Goal: Transaction & Acquisition: Purchase product/service

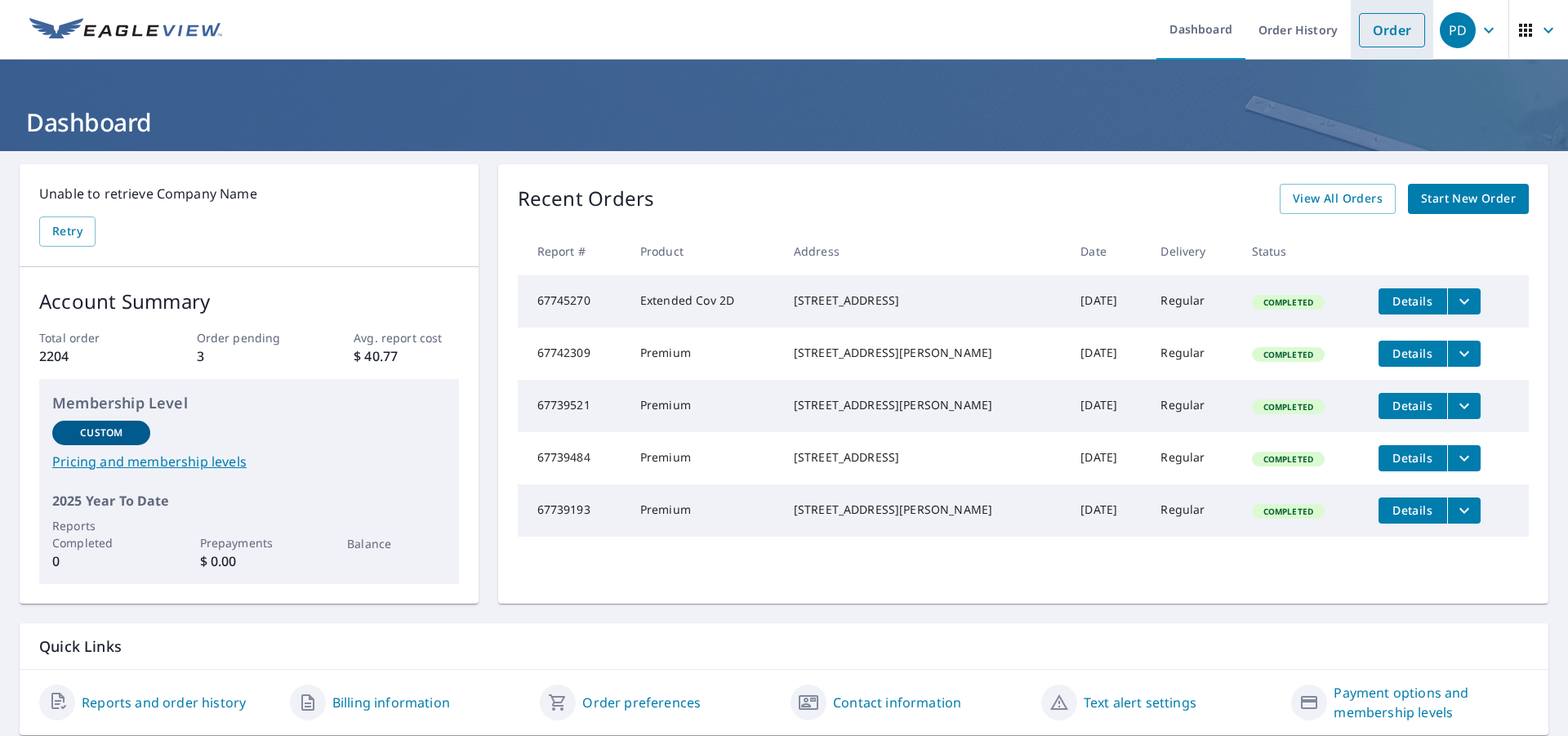
click at [1381, 49] on li "Order" at bounding box center [1392, 29] width 83 height 59
click at [1381, 37] on link "Order" at bounding box center [1392, 30] width 66 height 34
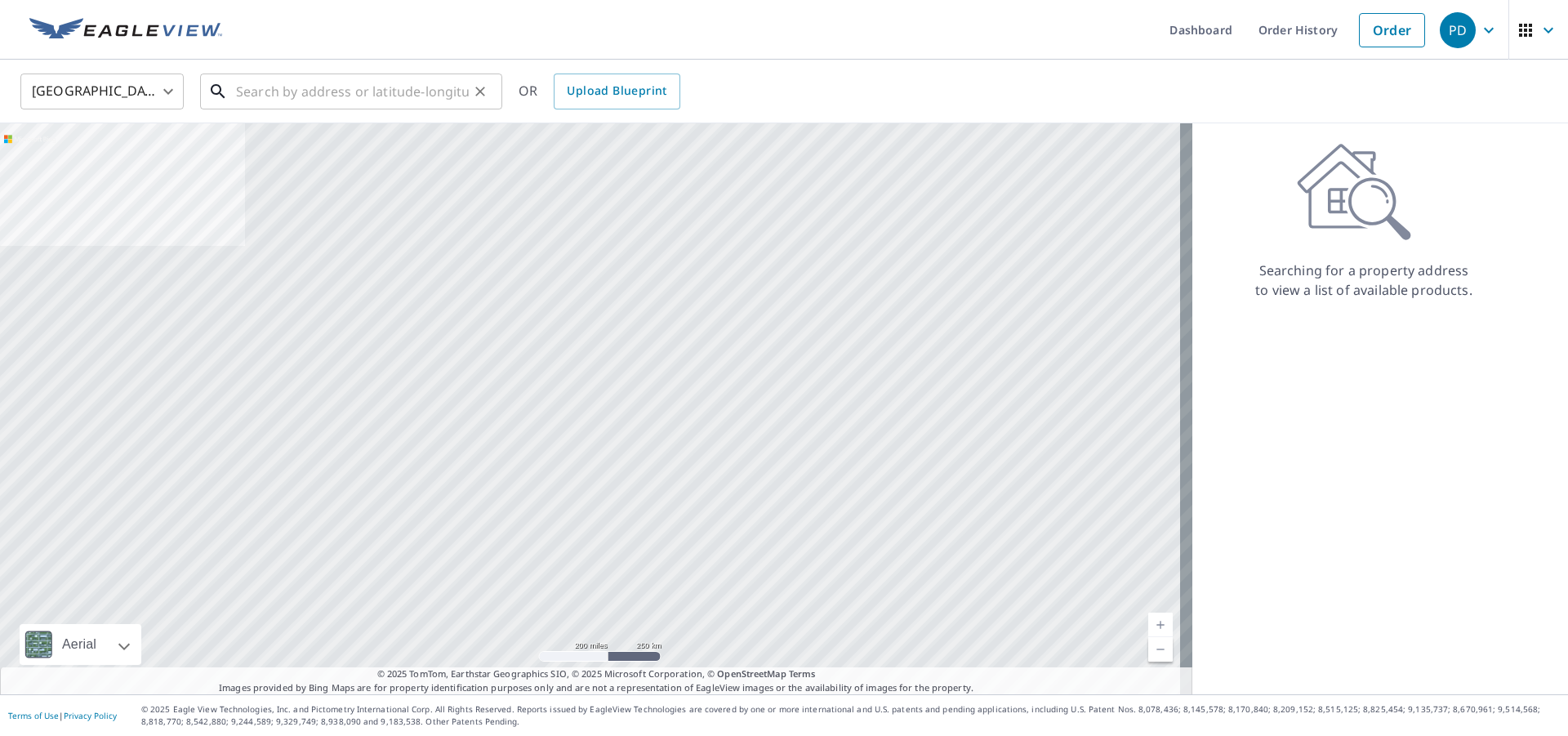
click at [302, 99] on input "text" at bounding box center [352, 91] width 233 height 46
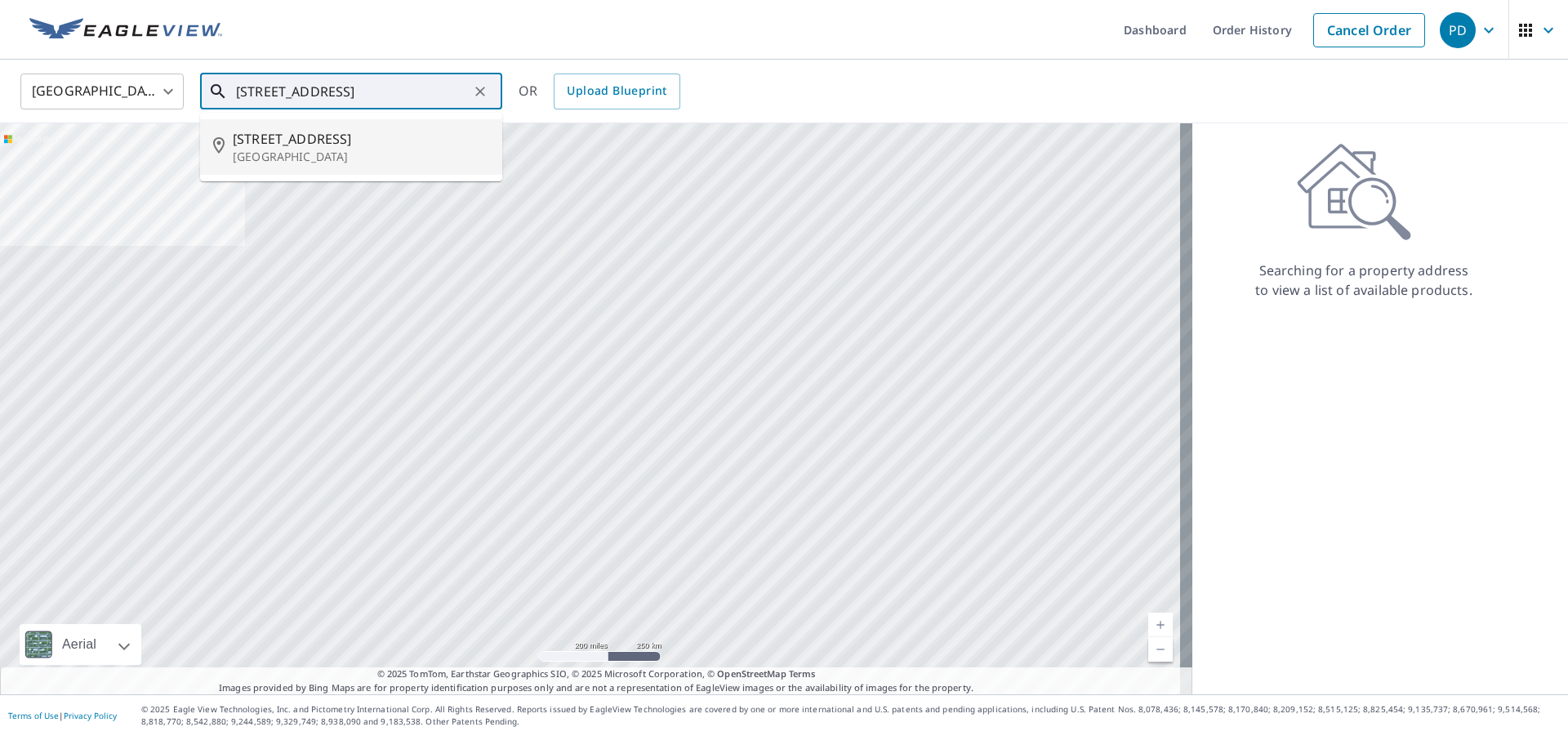
click at [329, 149] on p "[GEOGRAPHIC_DATA]" at bounding box center [360, 157] width 256 height 17
type input "[STREET_ADDRESS]"
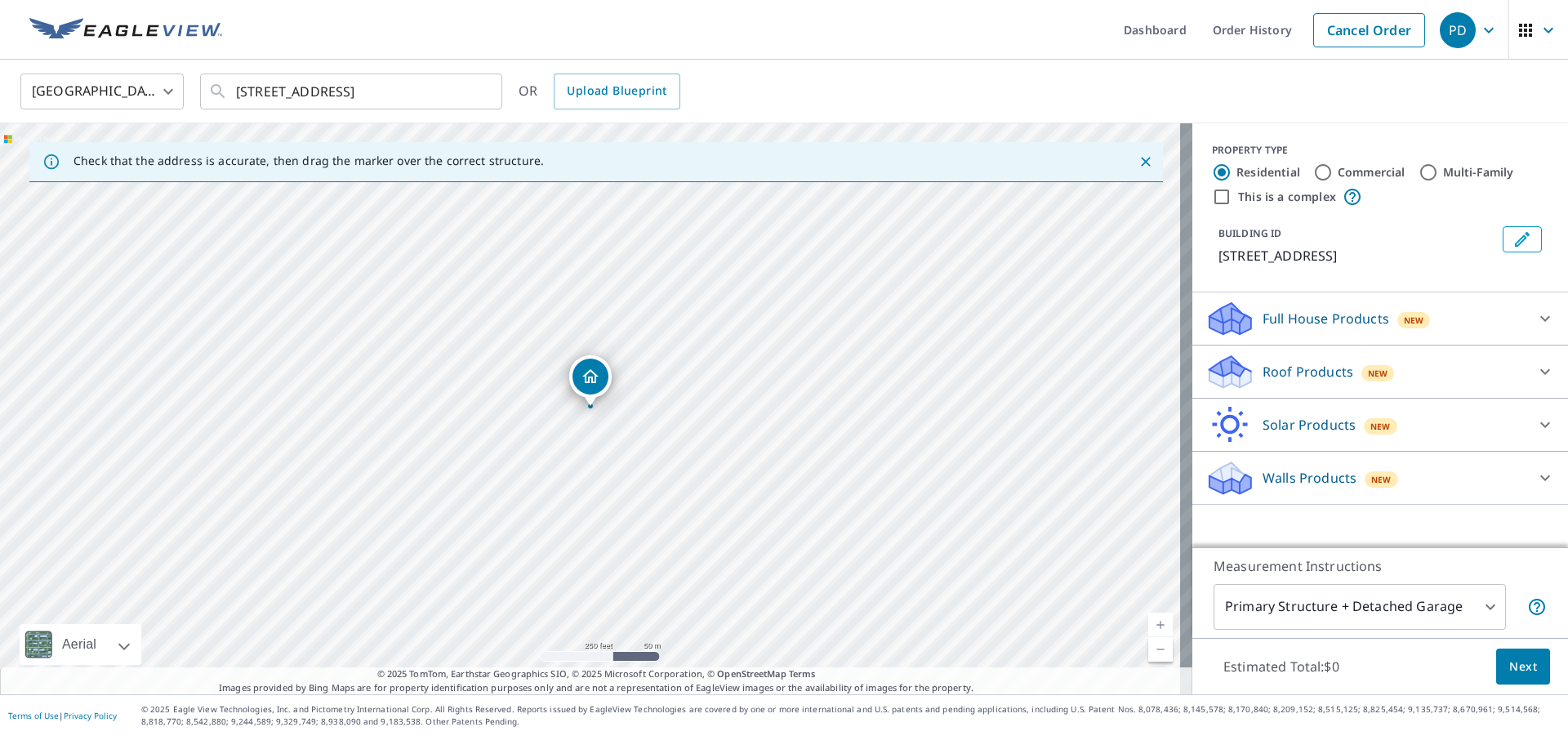
click at [1295, 362] on p "Roof Products" at bounding box center [1308, 371] width 91 height 19
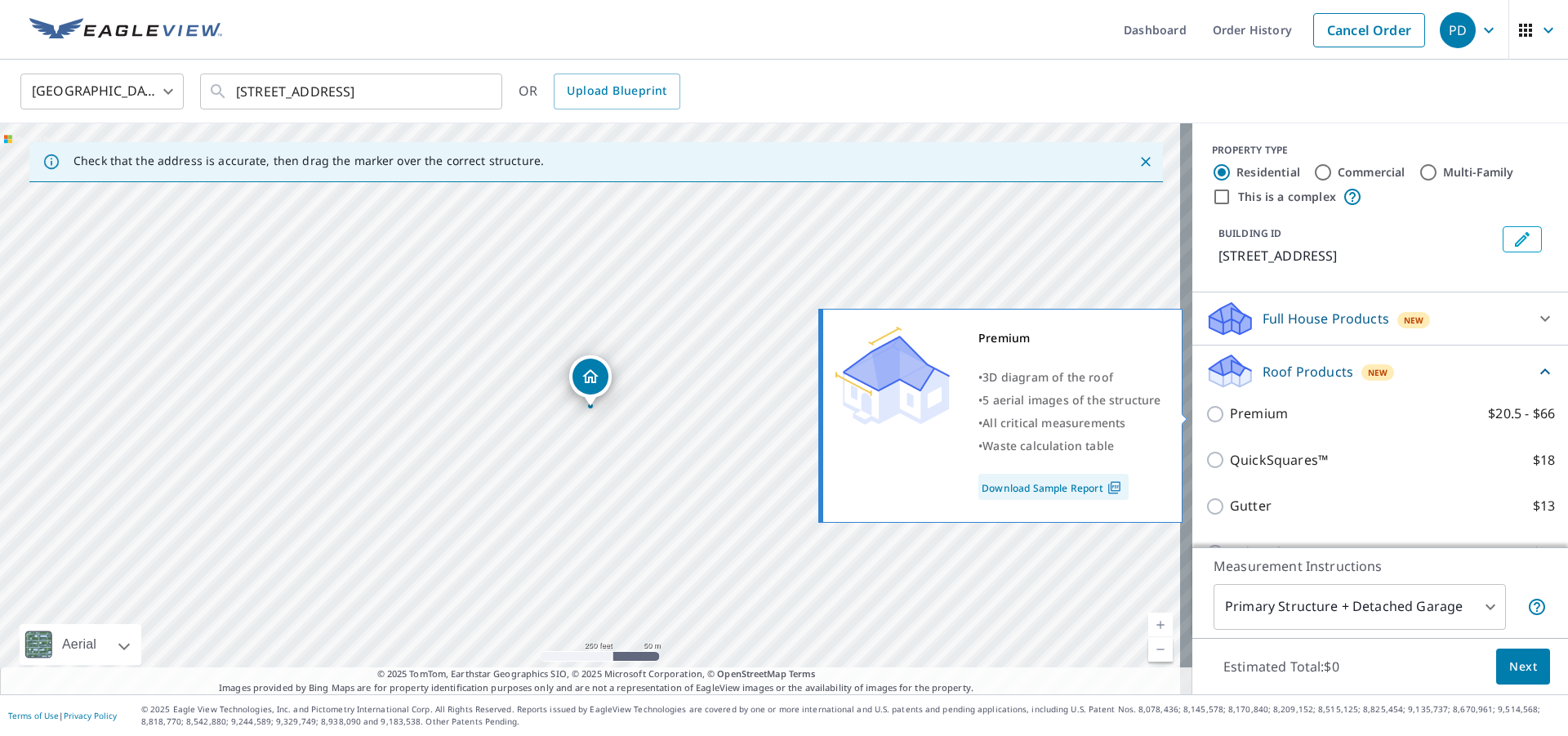
click at [1208, 416] on input "Premium $20.5 - $66" at bounding box center [1218, 414] width 24 height 19
checkbox input "true"
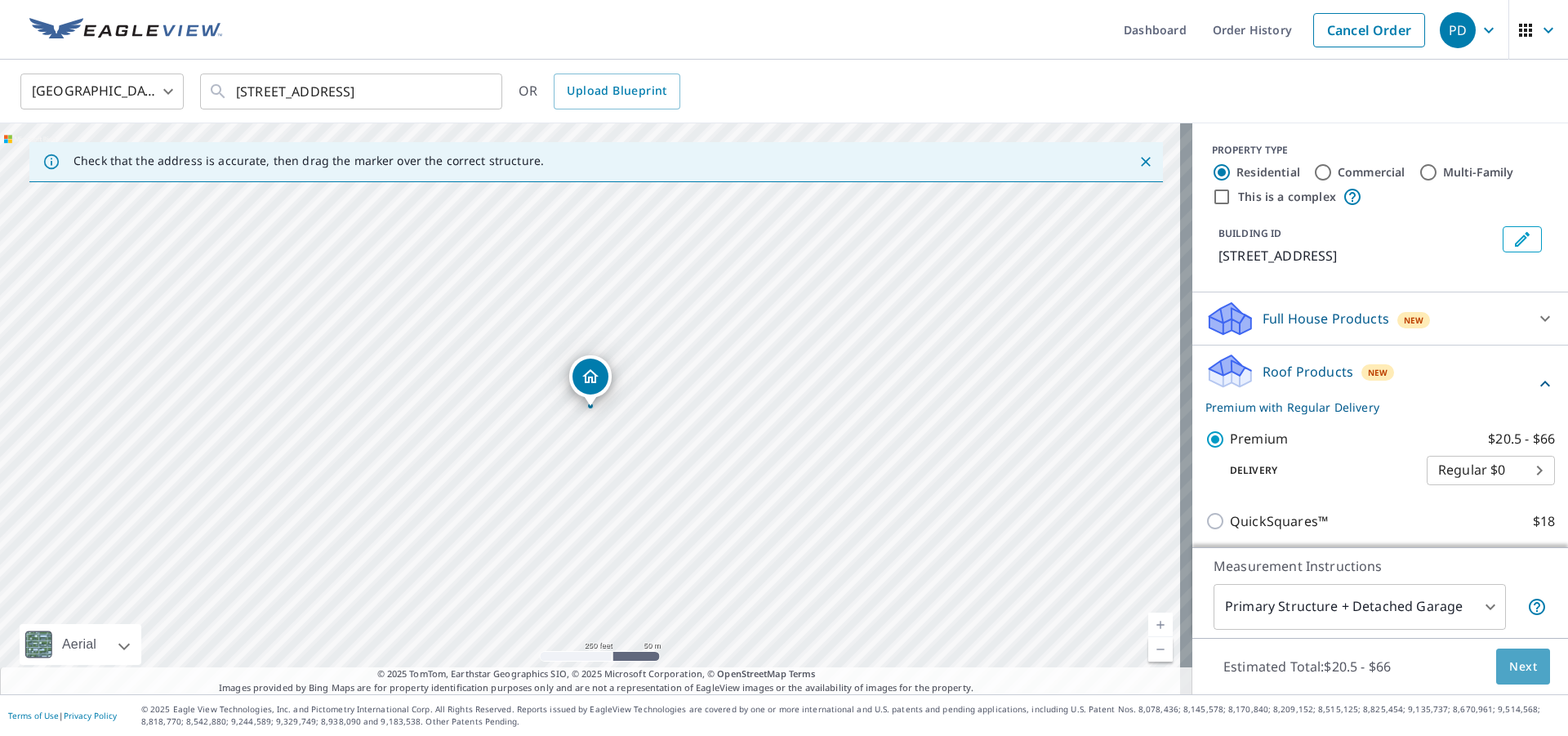
click at [1512, 663] on span "Next" at bounding box center [1523, 667] width 28 height 20
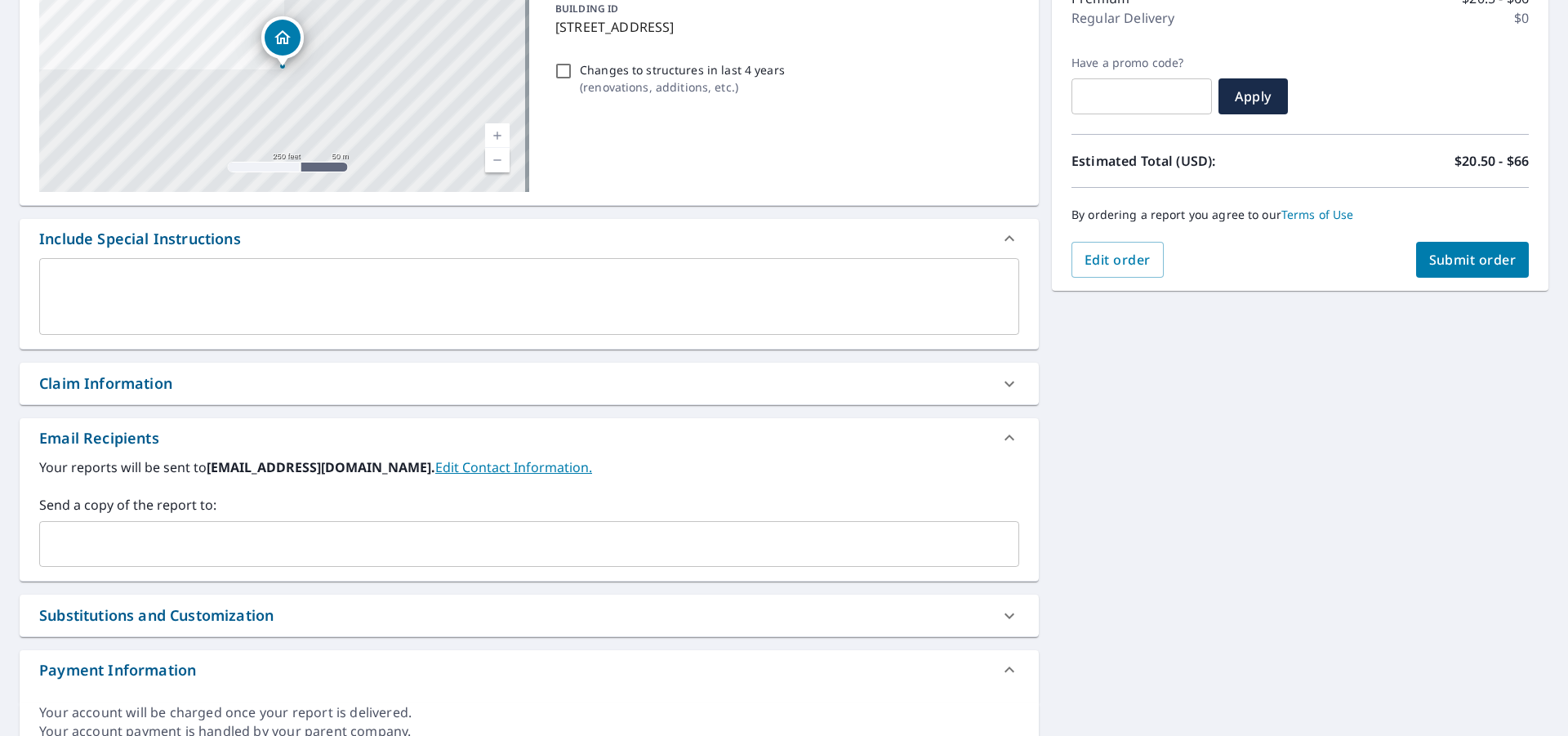
scroll to position [304, 0]
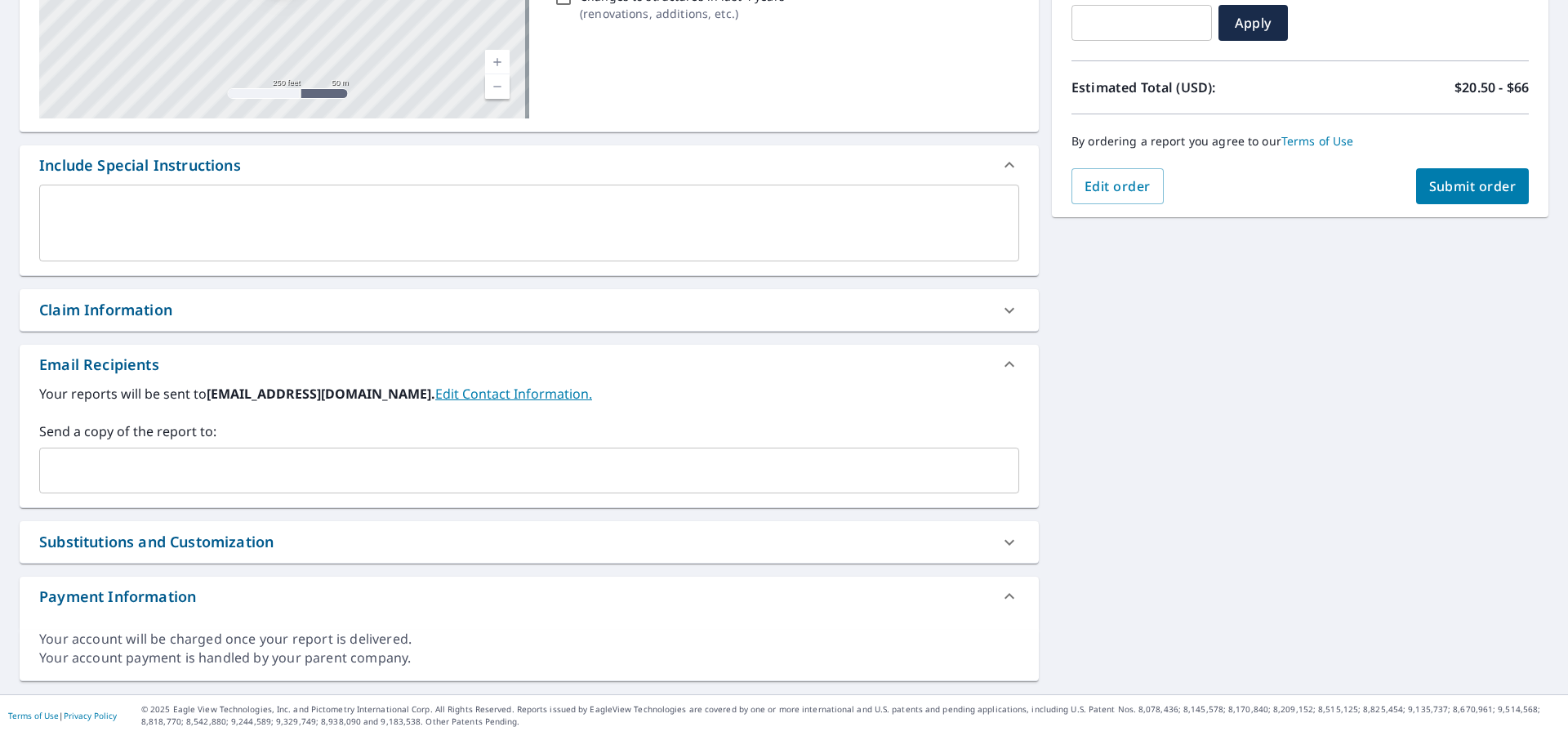
click at [135, 456] on input "text" at bounding box center [517, 470] width 941 height 31
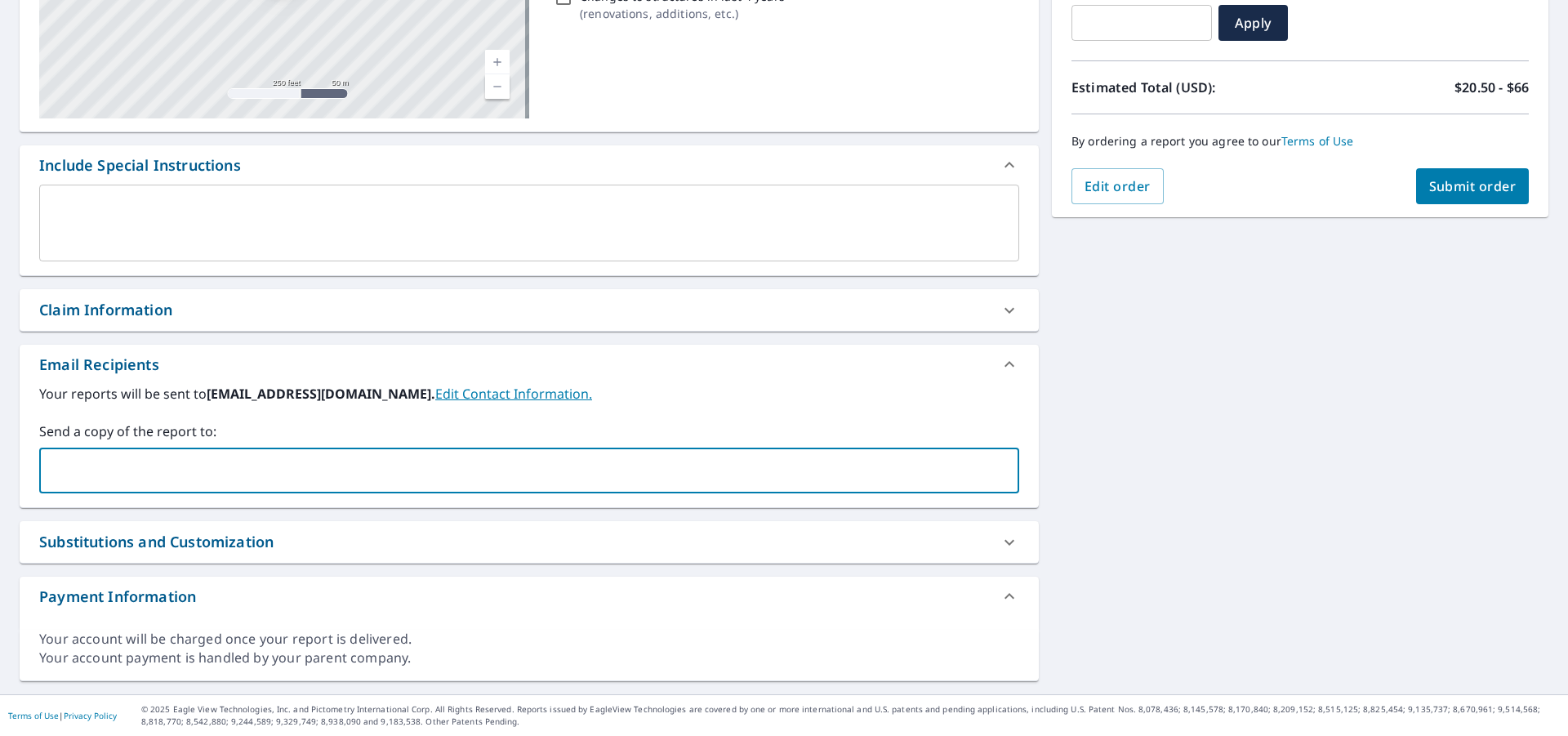
type input "[PERSON_NAME][EMAIL_ADDRESS][DOMAIN_NAME]"
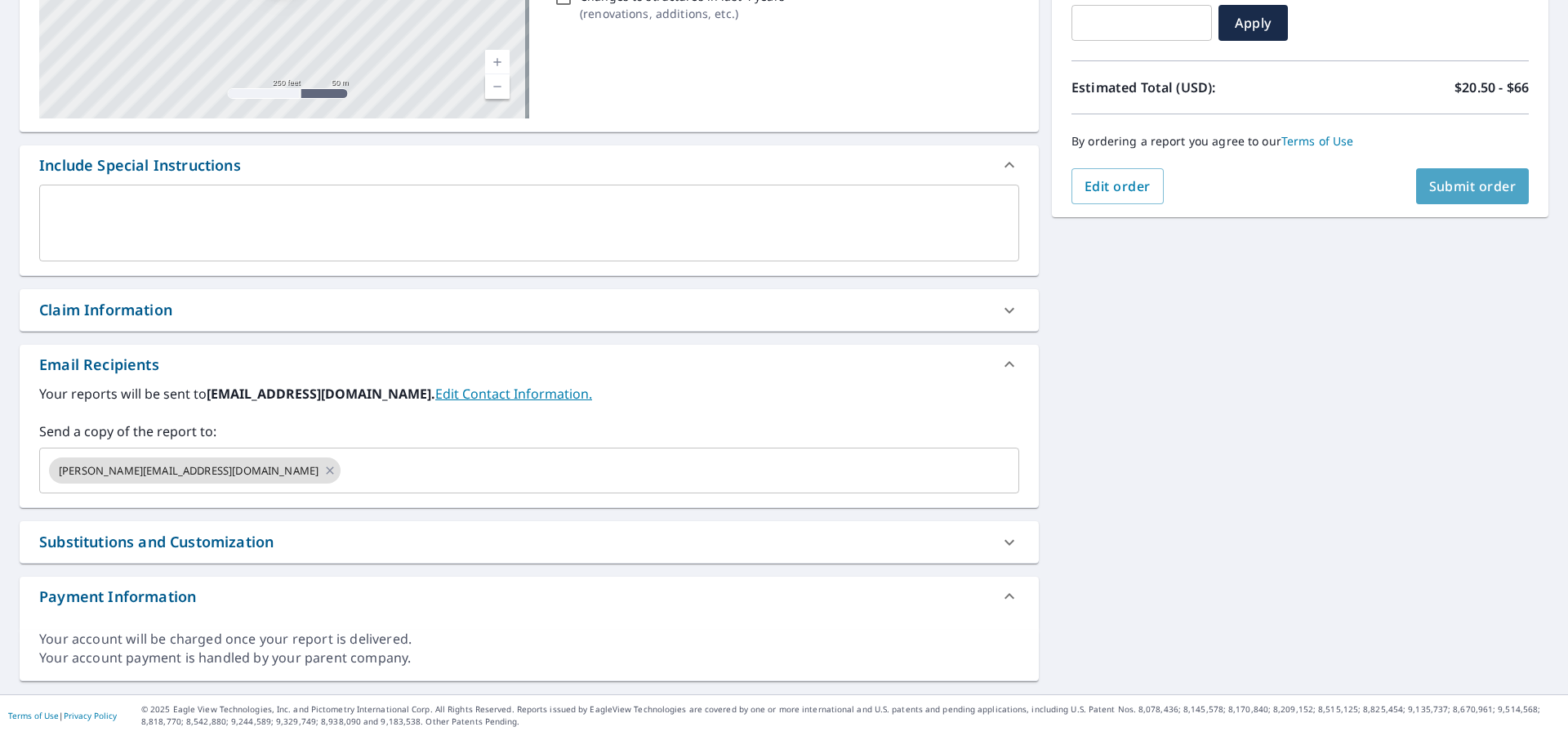
click at [1429, 185] on span "Submit order" at bounding box center [1473, 186] width 88 height 18
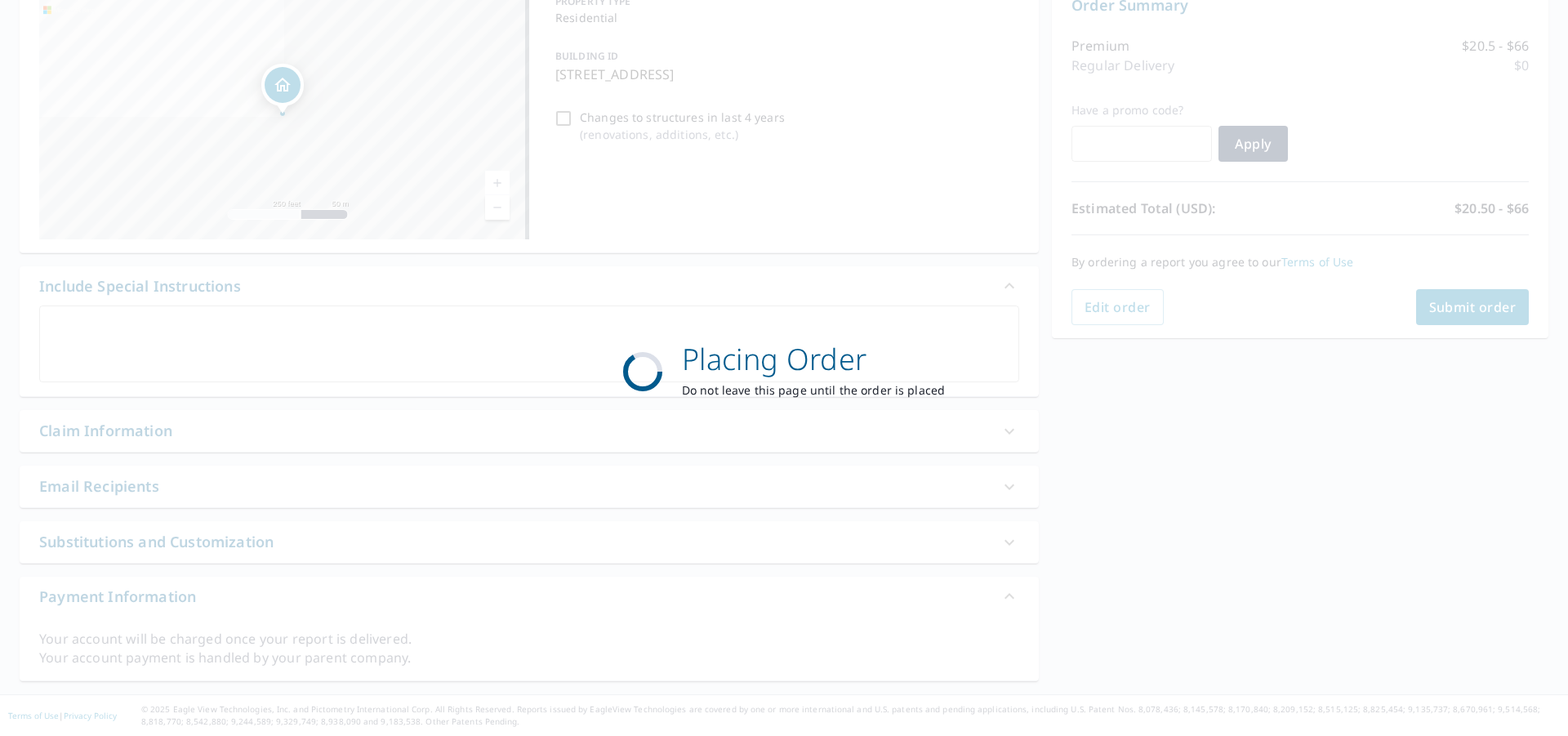
scroll to position [183, 0]
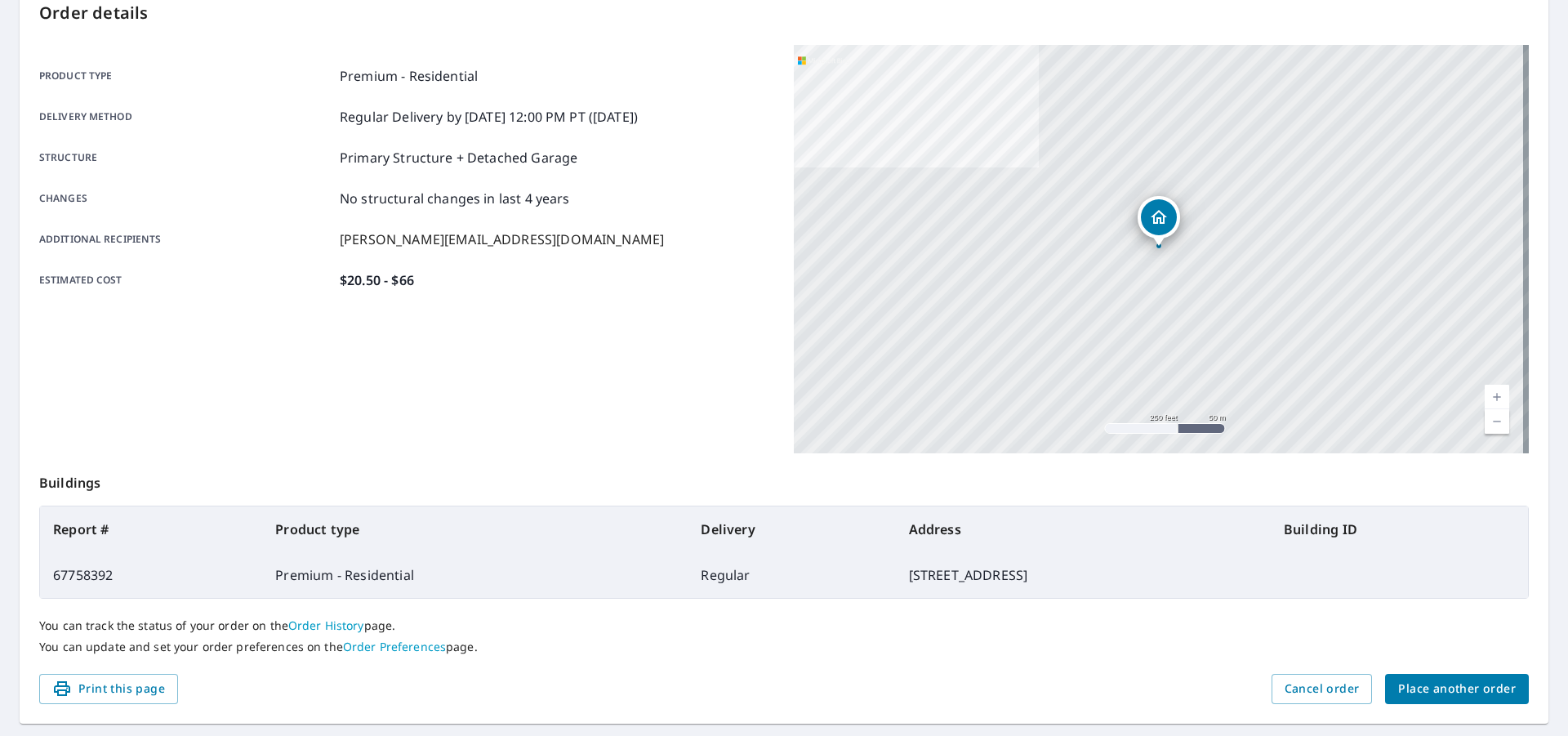
click at [1406, 696] on span "Place another order" at bounding box center [1457, 688] width 118 height 20
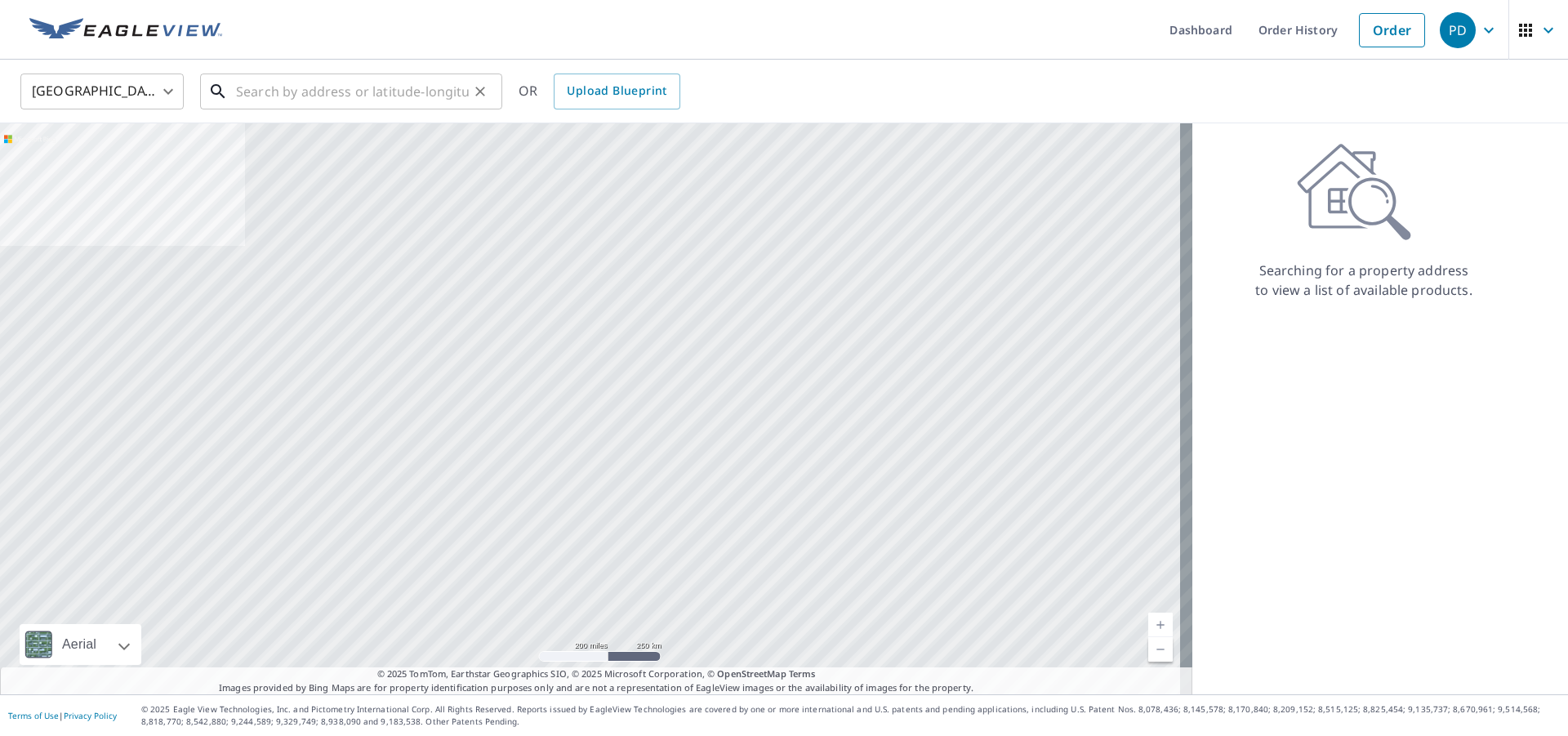
click at [290, 91] on input "text" at bounding box center [352, 91] width 233 height 46
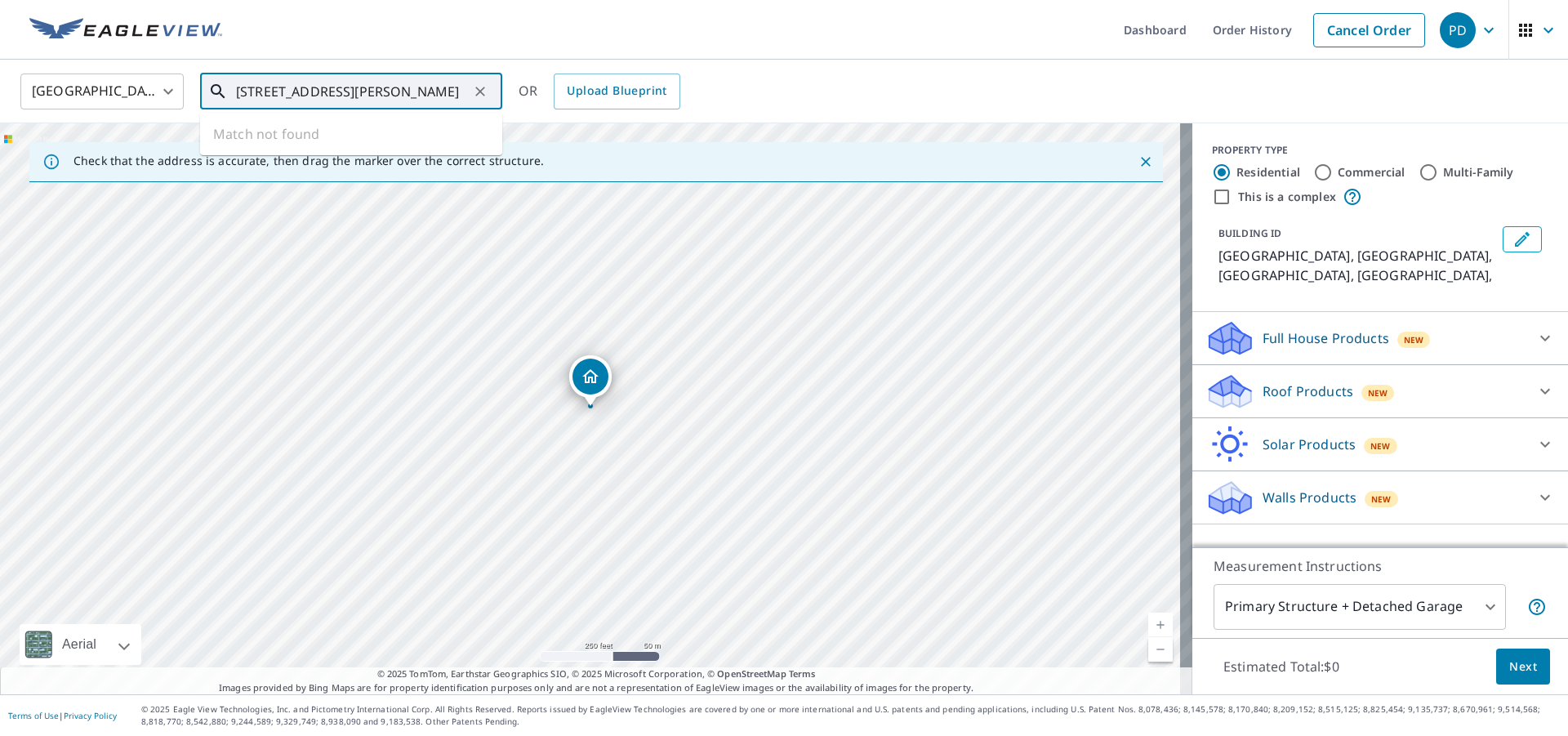
click at [446, 96] on input "[STREET_ADDRESS][PERSON_NAME]" at bounding box center [352, 91] width 233 height 46
type input "[STREET_ADDRESS][PERSON_NAME]"
